Goal: Transaction & Acquisition: Obtain resource

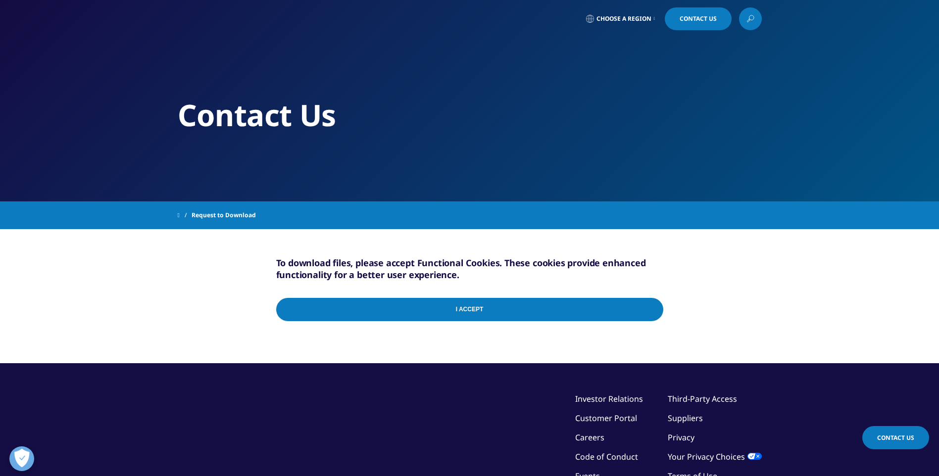
click at [429, 311] on input "I Accept" at bounding box center [469, 309] width 387 height 23
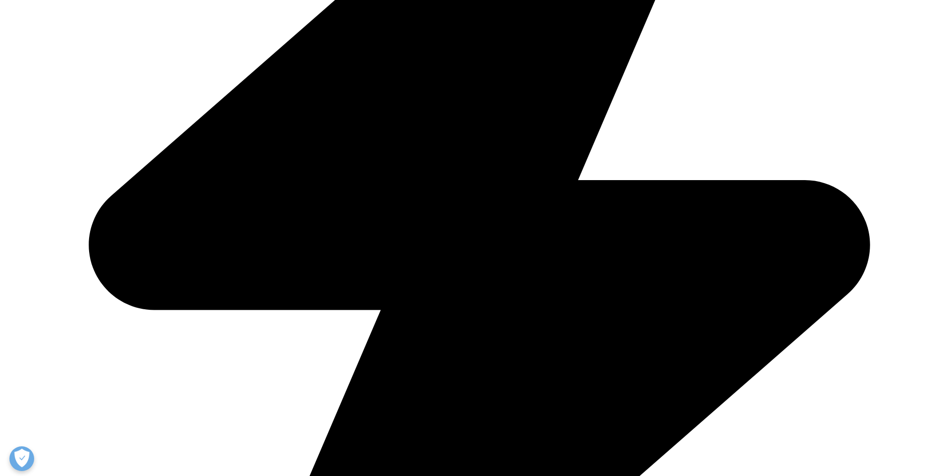
scroll to position [3613, 0]
